Goal: Transaction & Acquisition: Obtain resource

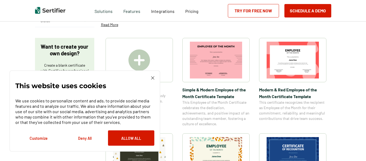
scroll to position [82, 0]
click at [153, 80] on div "This website uses cookies We use cookies to personalize content and ads, to pro…" at bounding box center [84, 112] width 139 height 70
click at [153, 77] on img at bounding box center [152, 78] width 3 height 3
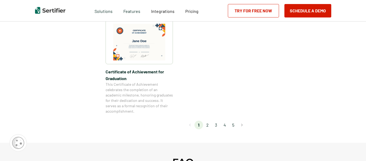
scroll to position [493, 0]
click at [244, 126] on button "Go to next page" at bounding box center [242, 125] width 9 height 9
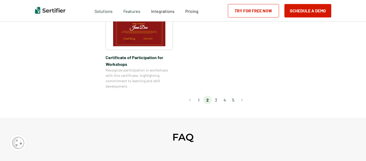
scroll to position [520, 0]
click at [243, 96] on button "Go to next page" at bounding box center [242, 100] width 9 height 9
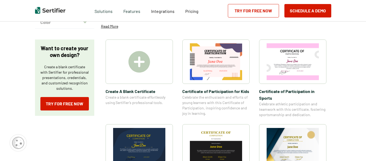
scroll to position [80, 0]
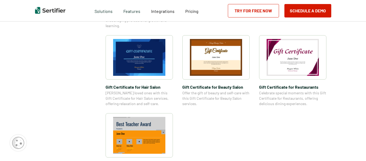
scroll to position [496, 0]
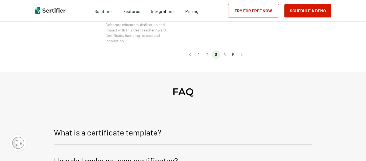
click at [242, 55] on button "Go to next page" at bounding box center [242, 54] width 9 height 9
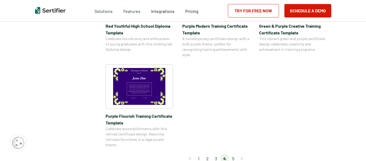
scroll to position [485, 0]
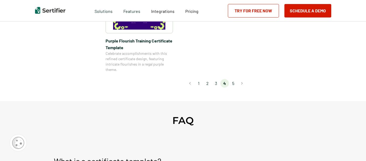
click at [207, 81] on li "2" at bounding box center [207, 83] width 9 height 9
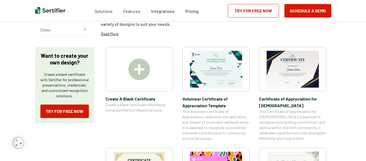
scroll to position [71, 0]
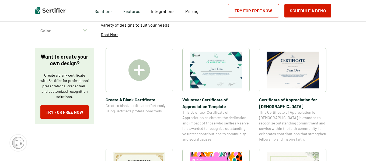
click at [301, 79] on img at bounding box center [293, 70] width 52 height 37
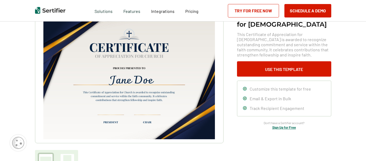
scroll to position [43, 0]
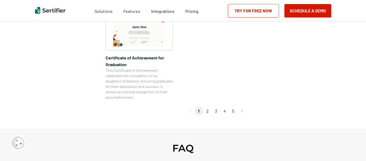
scroll to position [507, 0]
click at [218, 112] on li "3" at bounding box center [216, 111] width 9 height 9
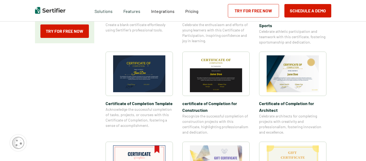
scroll to position [152, 0]
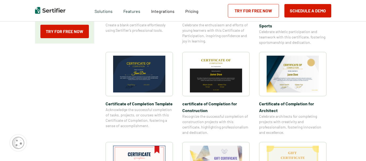
click at [305, 77] on img at bounding box center [293, 74] width 52 height 37
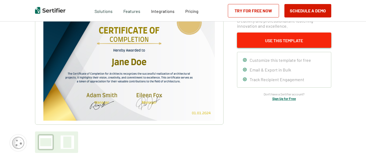
click at [278, 44] on button "Use This Template" at bounding box center [284, 40] width 94 height 15
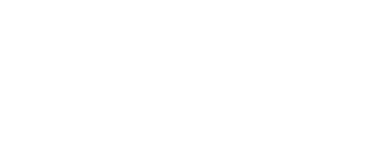
click at [278, 44] on html at bounding box center [184, 80] width 368 height 161
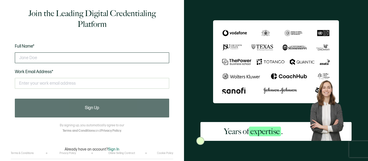
click at [87, 56] on input "text" at bounding box center [92, 58] width 154 height 11
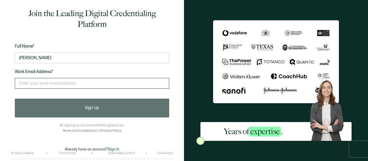
type input "[PERSON_NAME]"
click at [71, 84] on input "text" at bounding box center [92, 83] width 154 height 11
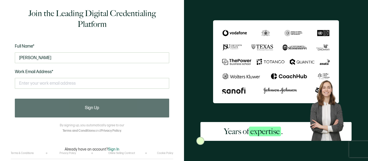
type input "[EMAIL_ADDRESS][DOMAIN_NAME]"
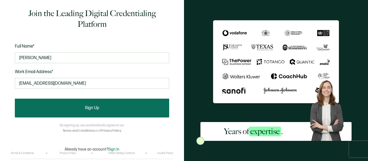
click at [71, 106] on button "Sign Up" at bounding box center [92, 108] width 154 height 19
